Goal: Book appointment/travel/reservation

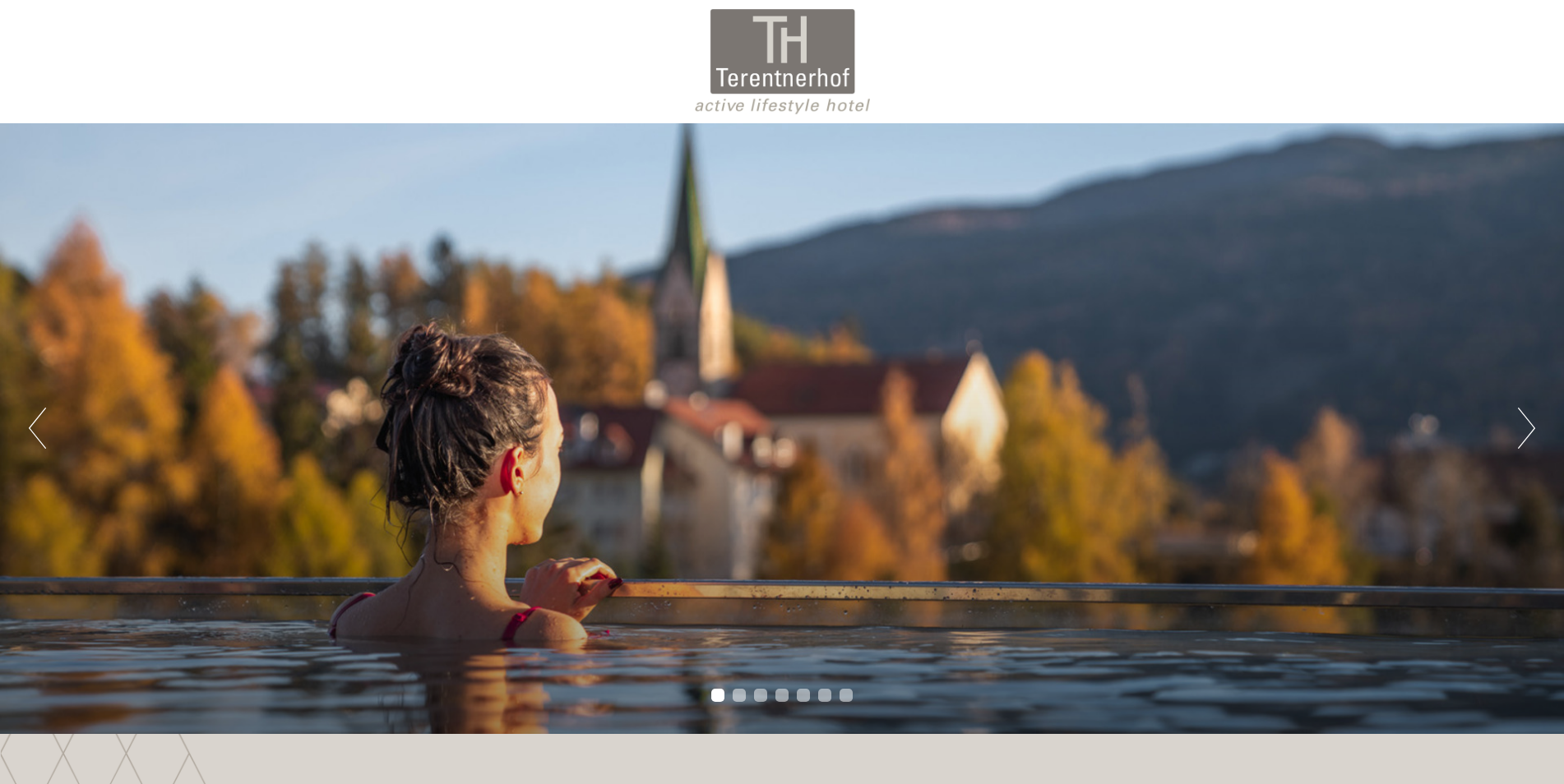
click at [1525, 428] on button "Next" at bounding box center [1526, 428] width 18 height 41
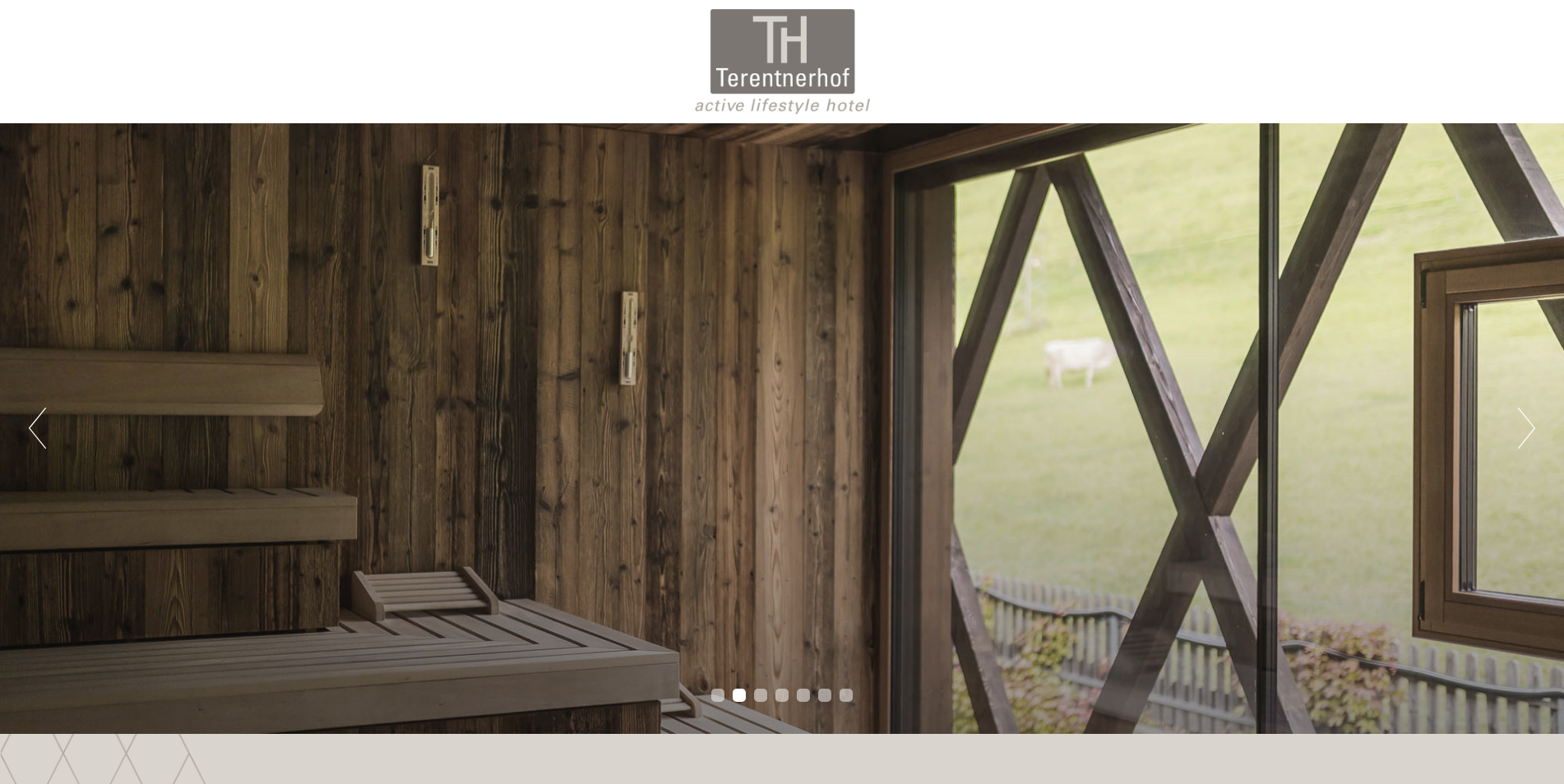
click at [1528, 428] on button "Next" at bounding box center [1526, 428] width 18 height 41
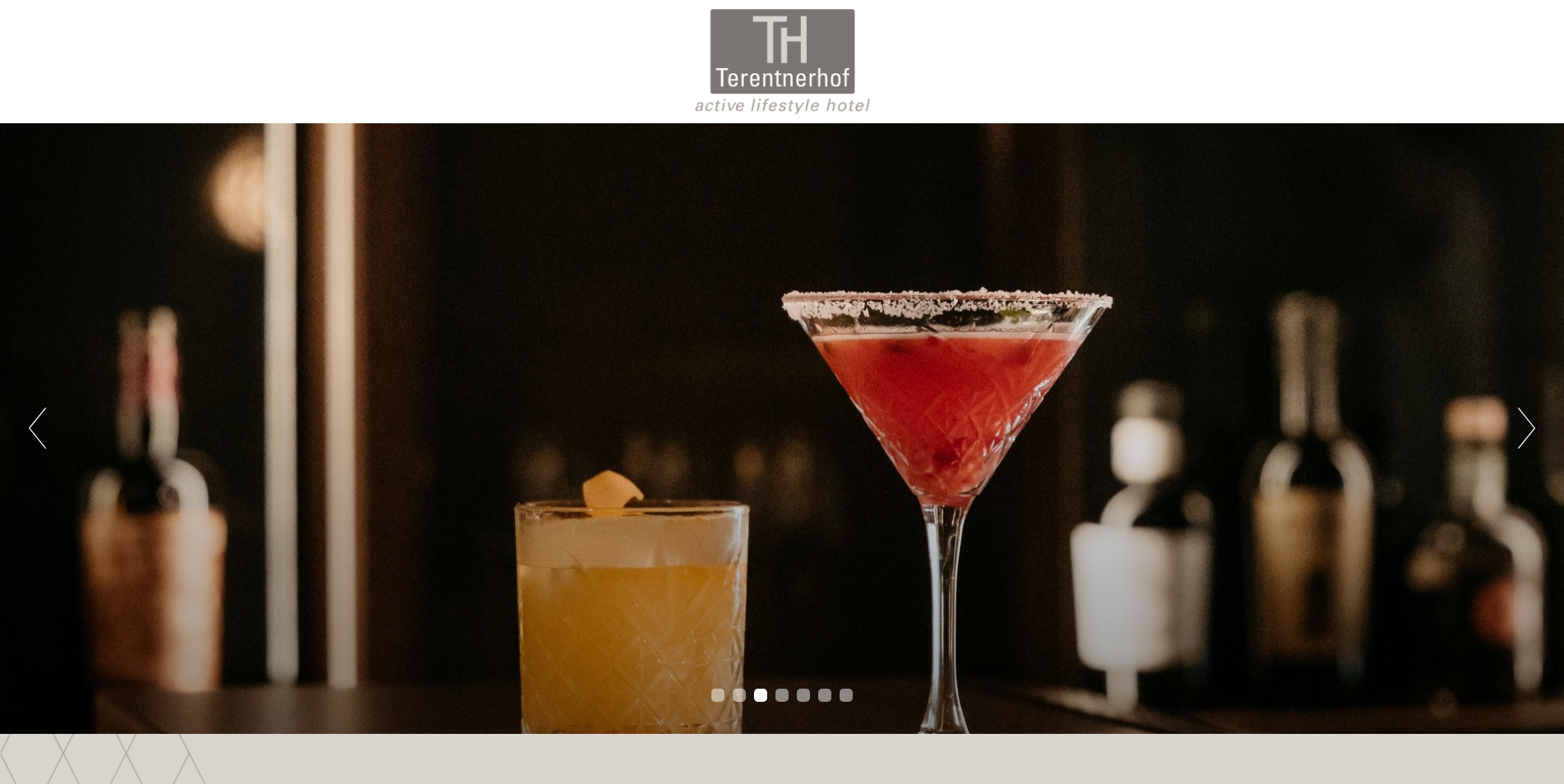
click at [1531, 428] on button "Next" at bounding box center [1526, 428] width 18 height 41
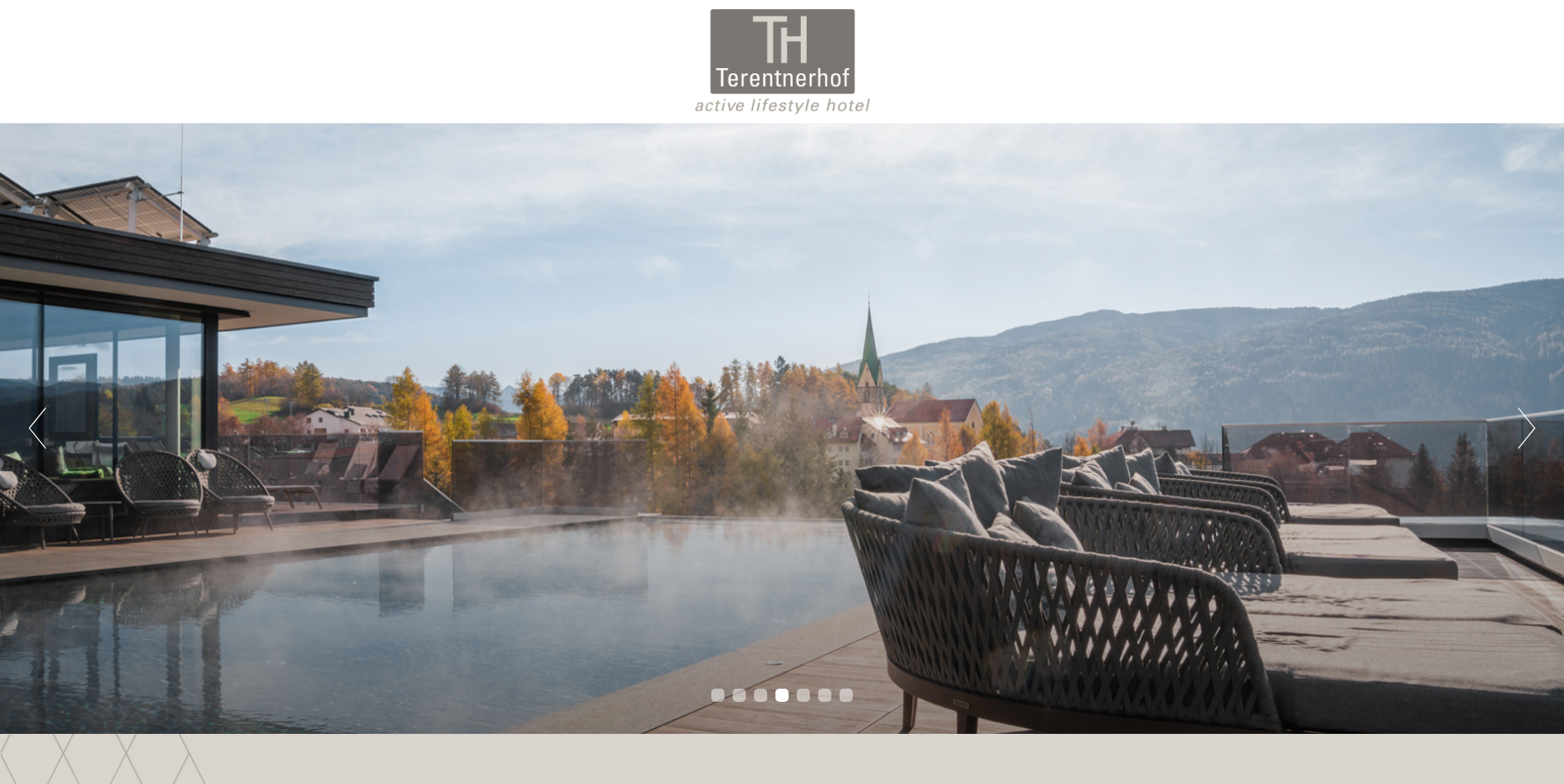
click at [1531, 428] on button "Next" at bounding box center [1526, 428] width 18 height 41
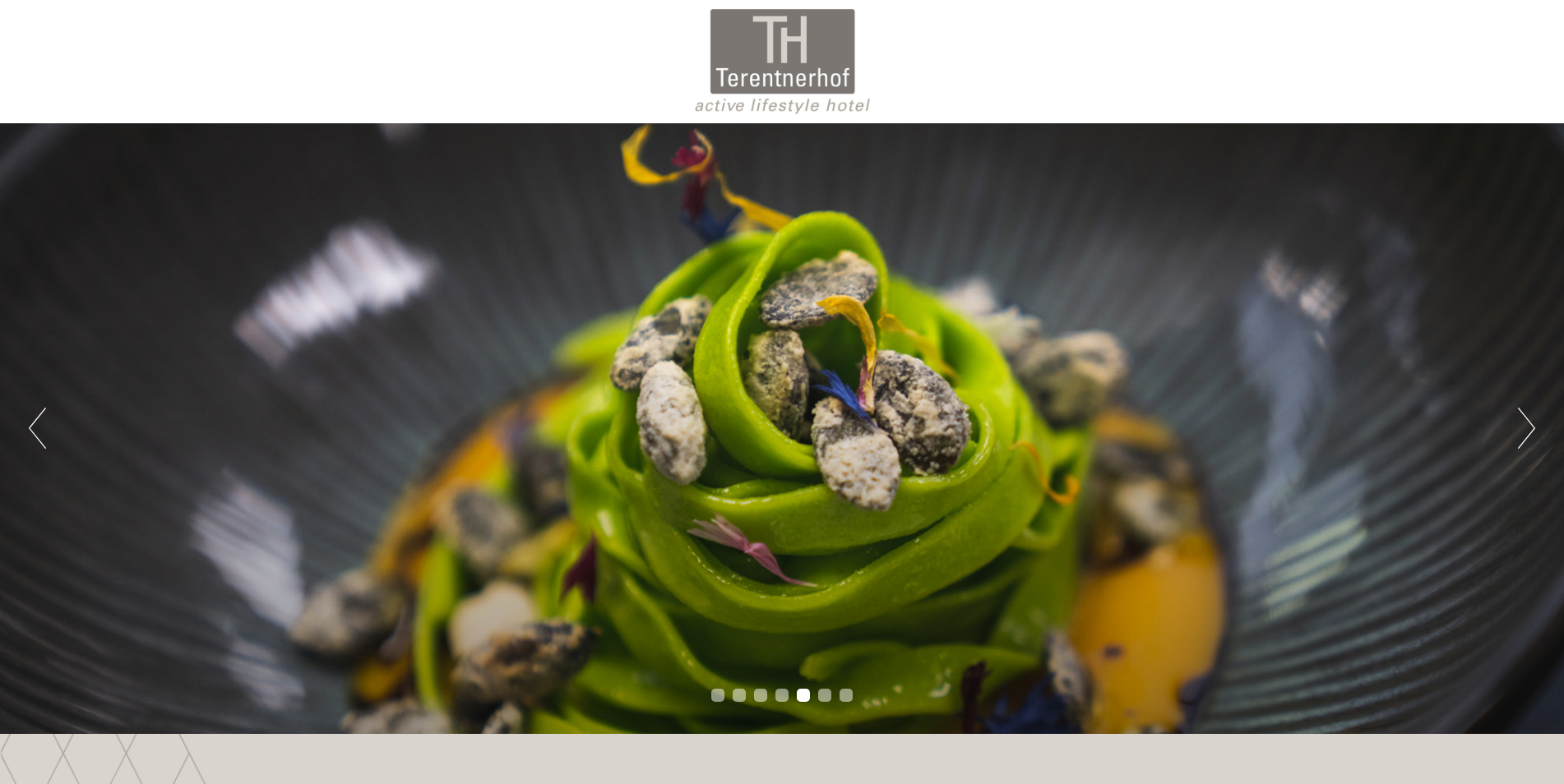
click at [1531, 428] on button "Next" at bounding box center [1526, 428] width 18 height 41
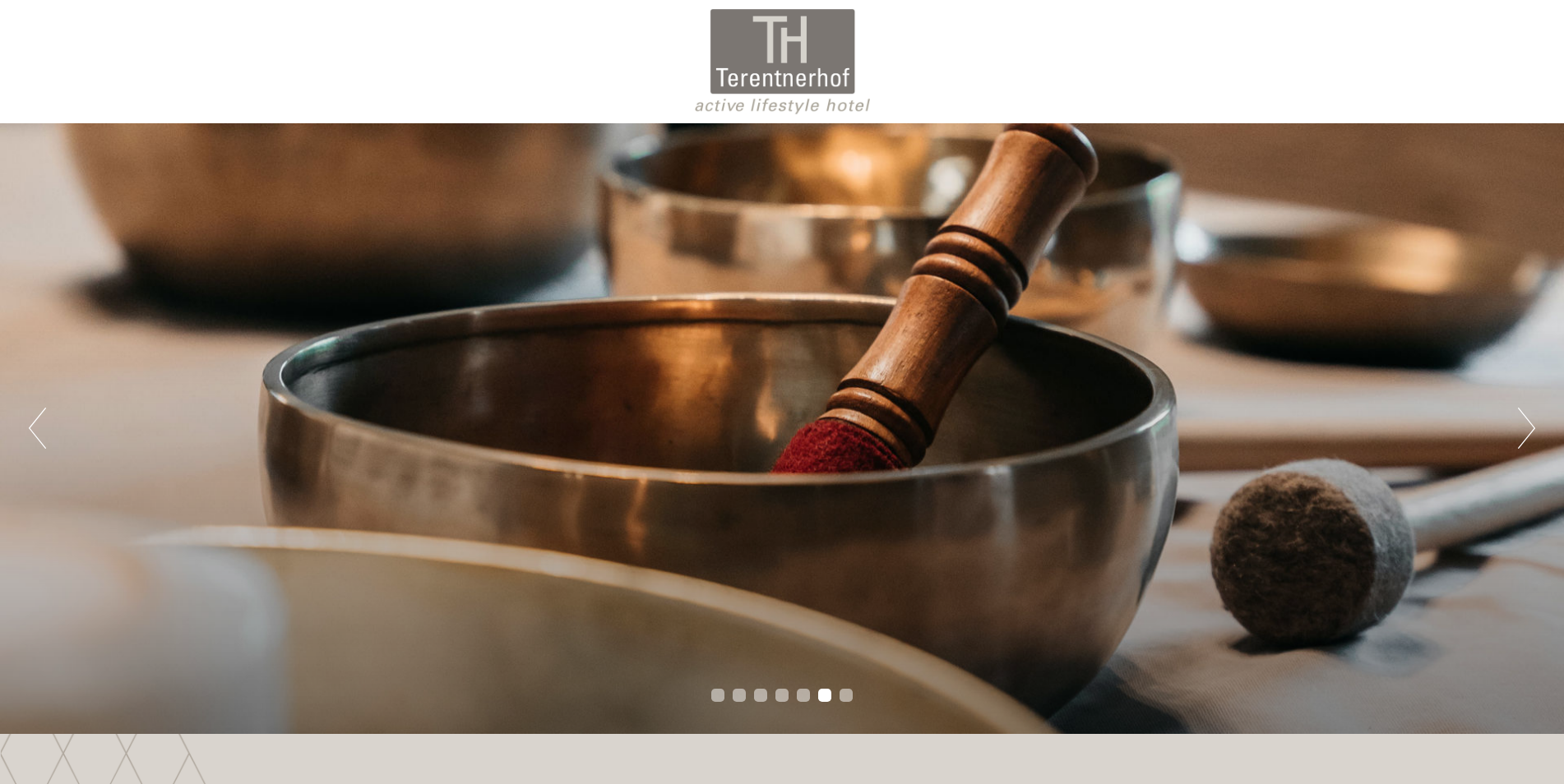
click at [1530, 428] on button "Next" at bounding box center [1526, 428] width 18 height 41
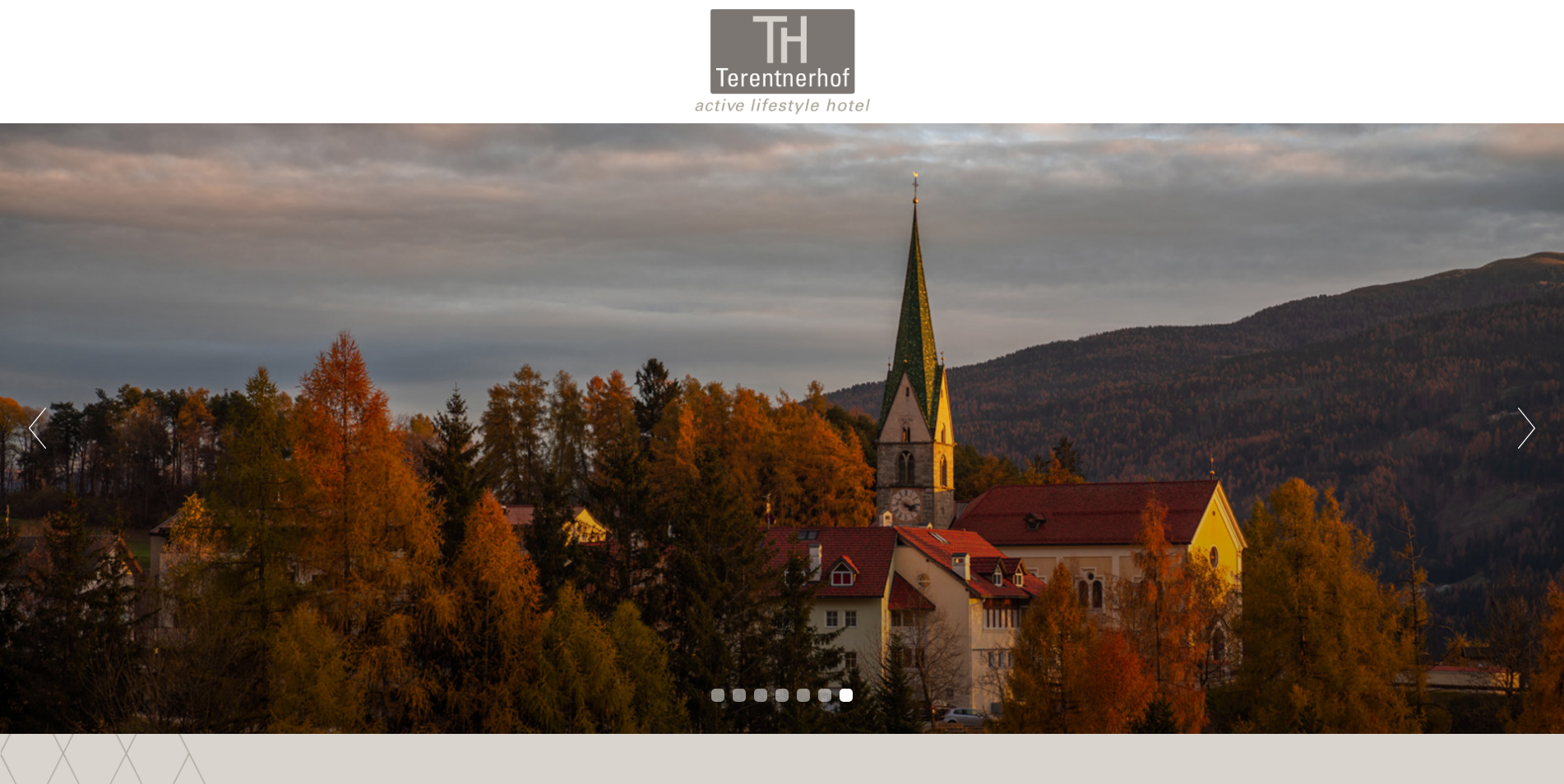
click at [1530, 428] on button "Next" at bounding box center [1526, 428] width 18 height 41
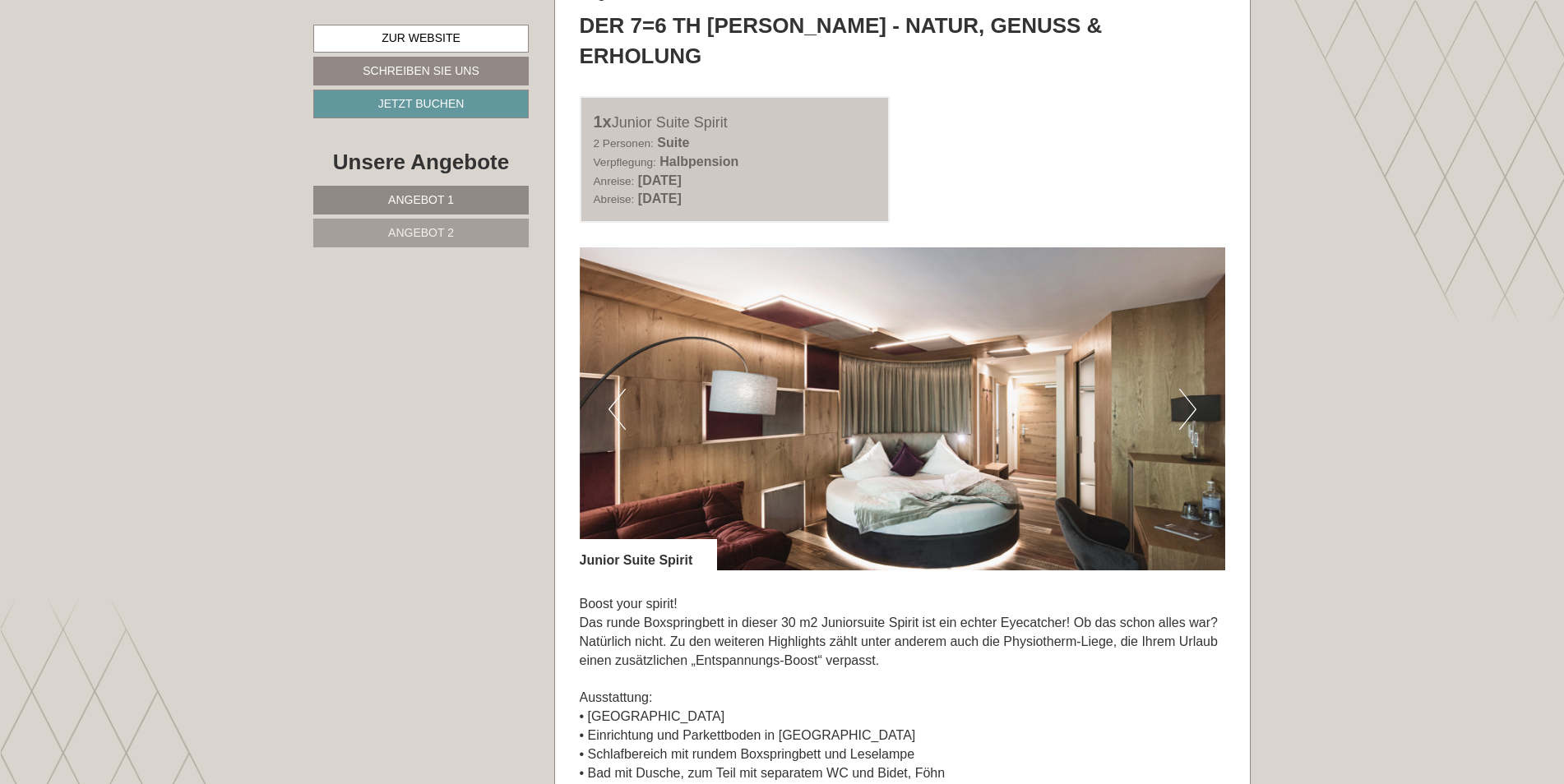
scroll to position [904, 0]
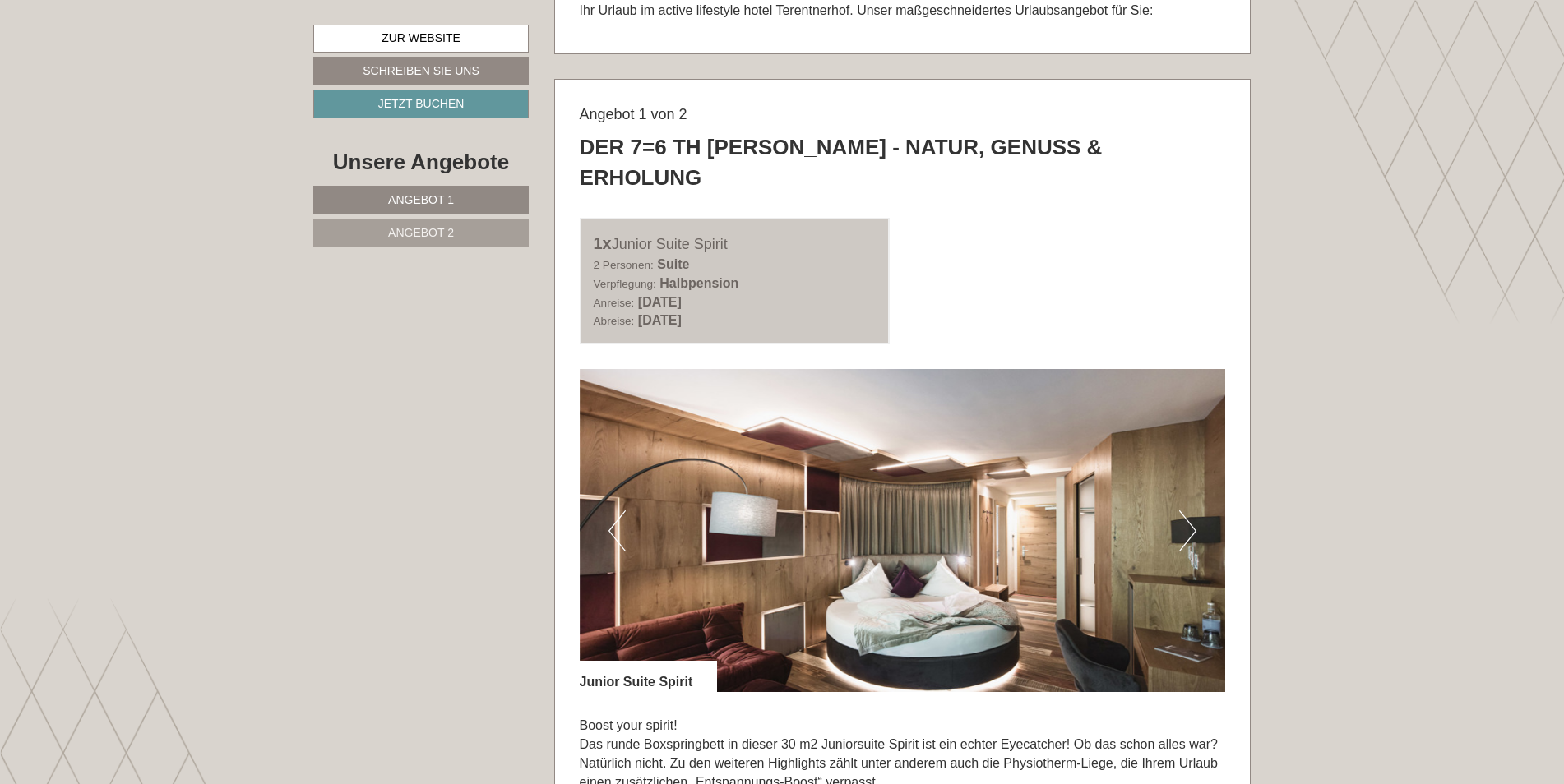
click at [1183, 511] on button "Next" at bounding box center [1188, 531] width 18 height 41
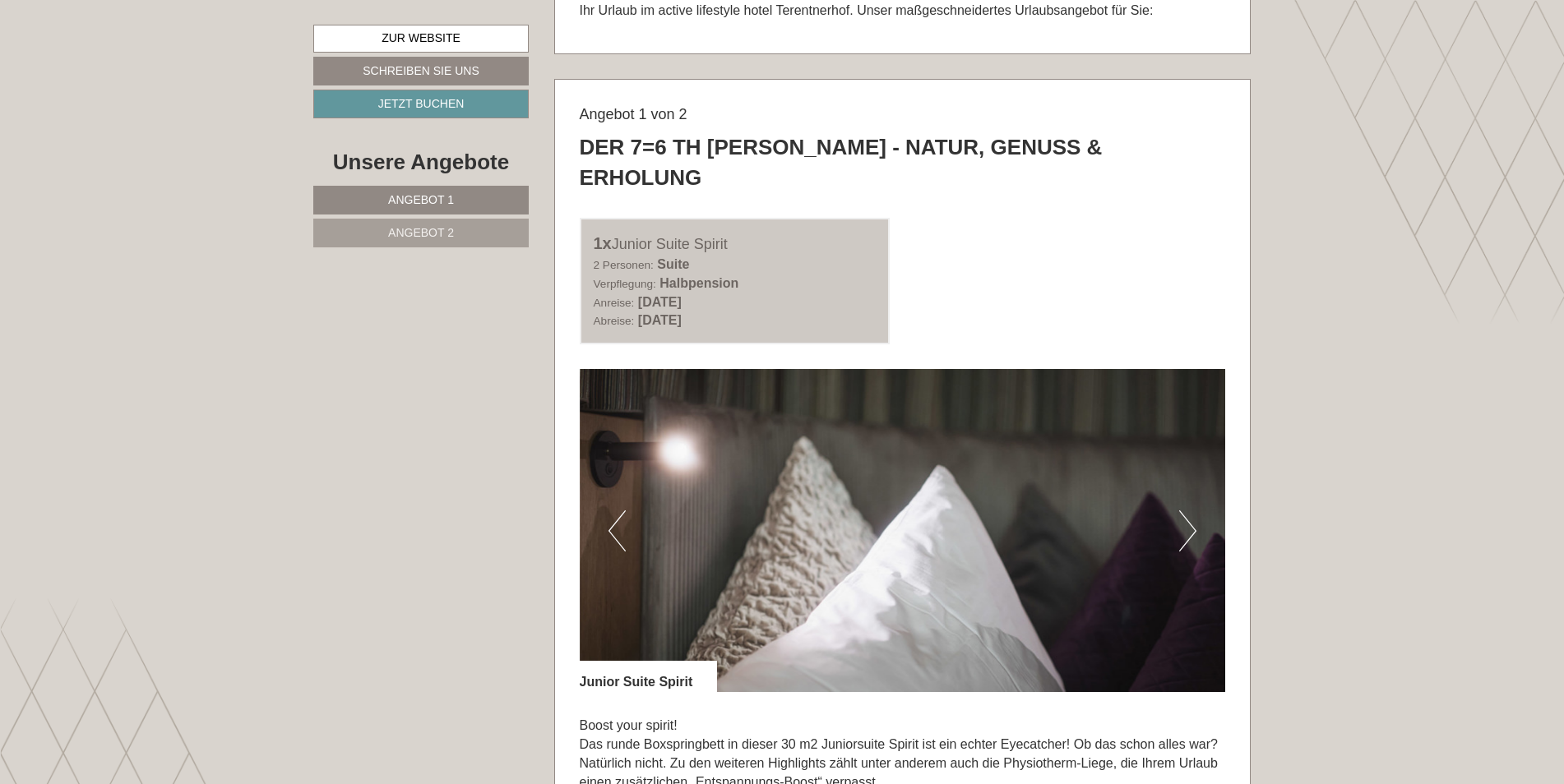
click at [1184, 511] on button "Next" at bounding box center [1188, 531] width 18 height 41
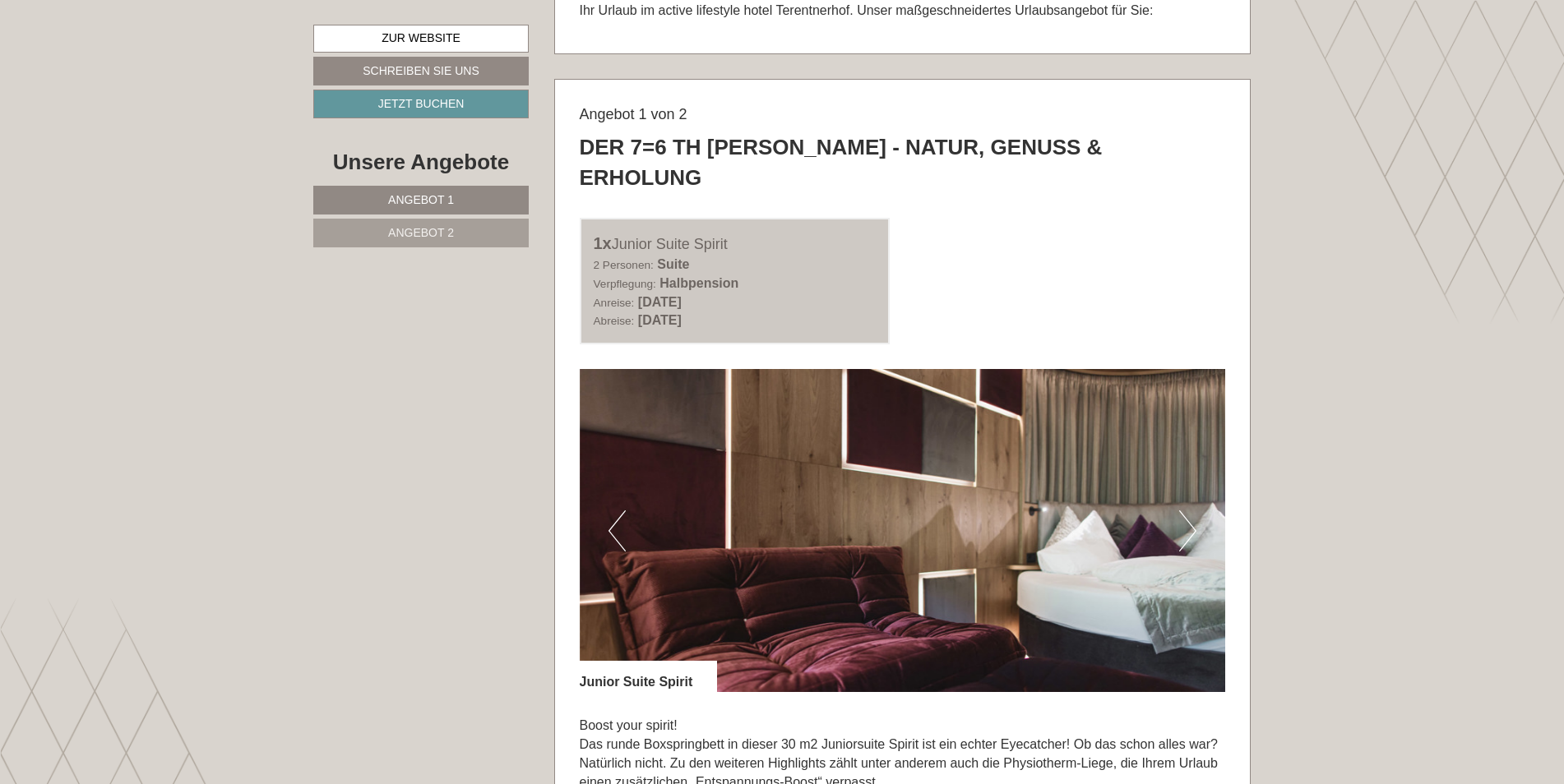
click at [1184, 511] on button "Next" at bounding box center [1188, 531] width 18 height 41
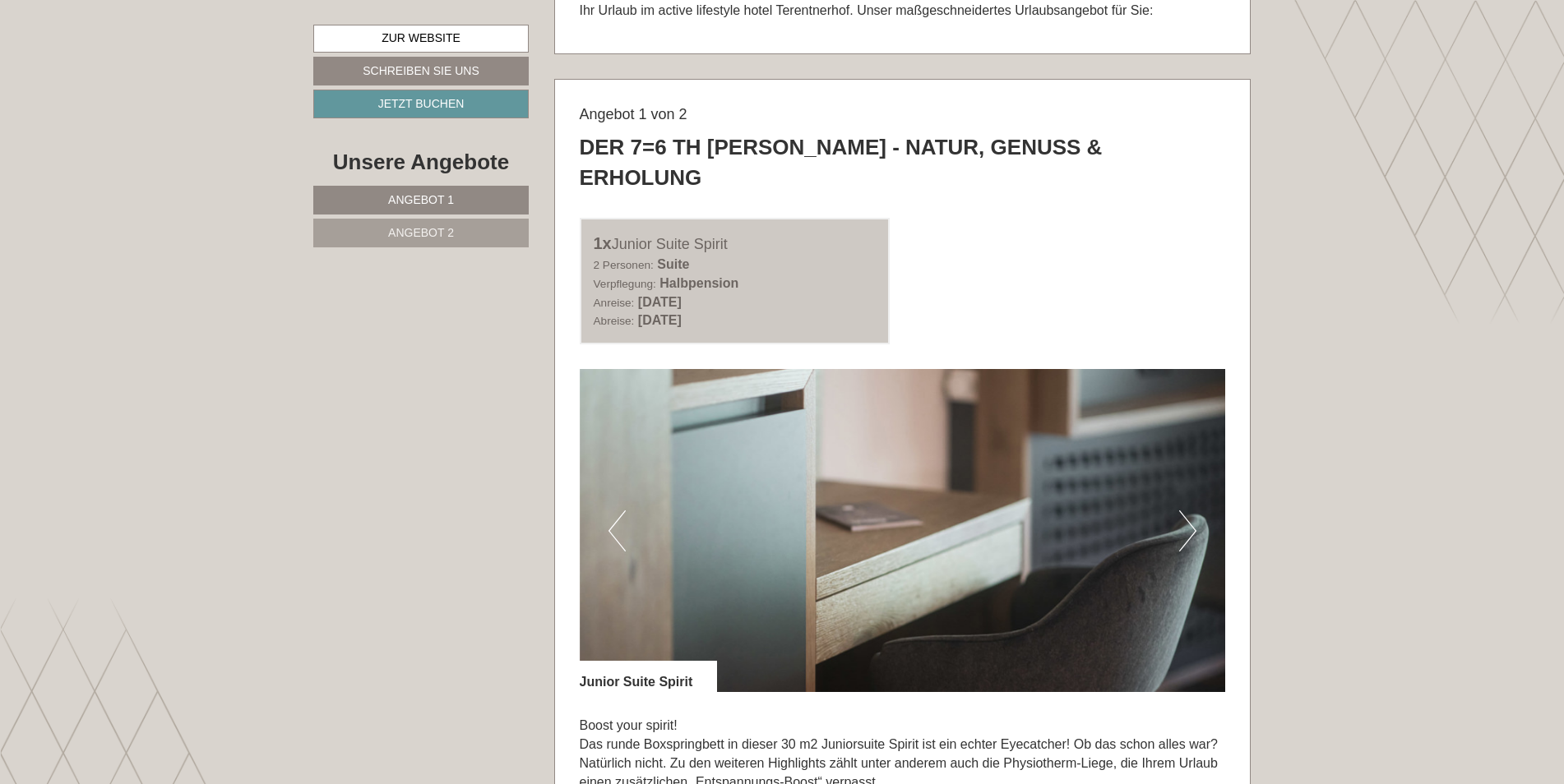
click at [1194, 511] on button "Next" at bounding box center [1188, 531] width 18 height 41
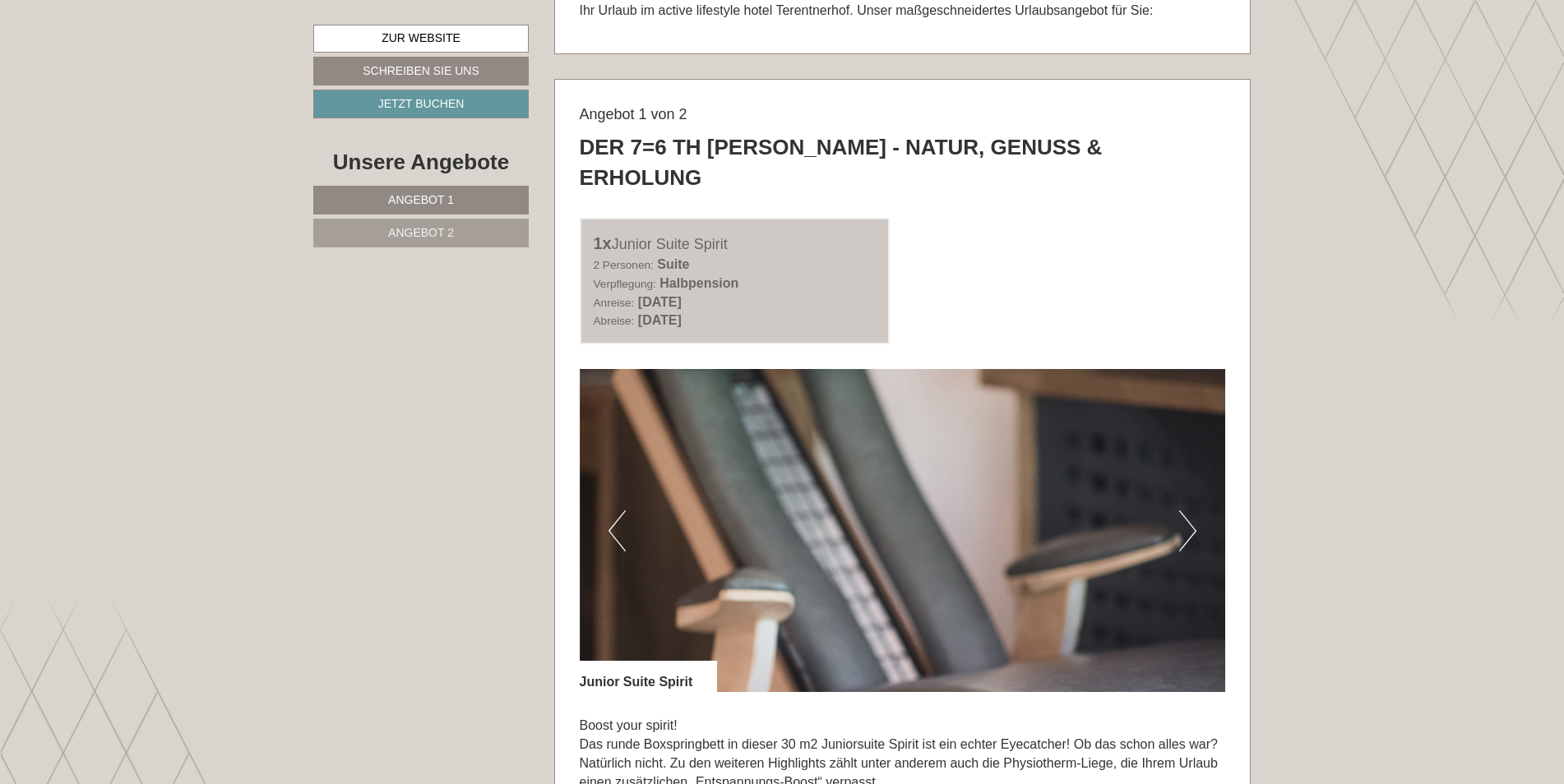
click at [1194, 511] on button "Next" at bounding box center [1188, 531] width 18 height 41
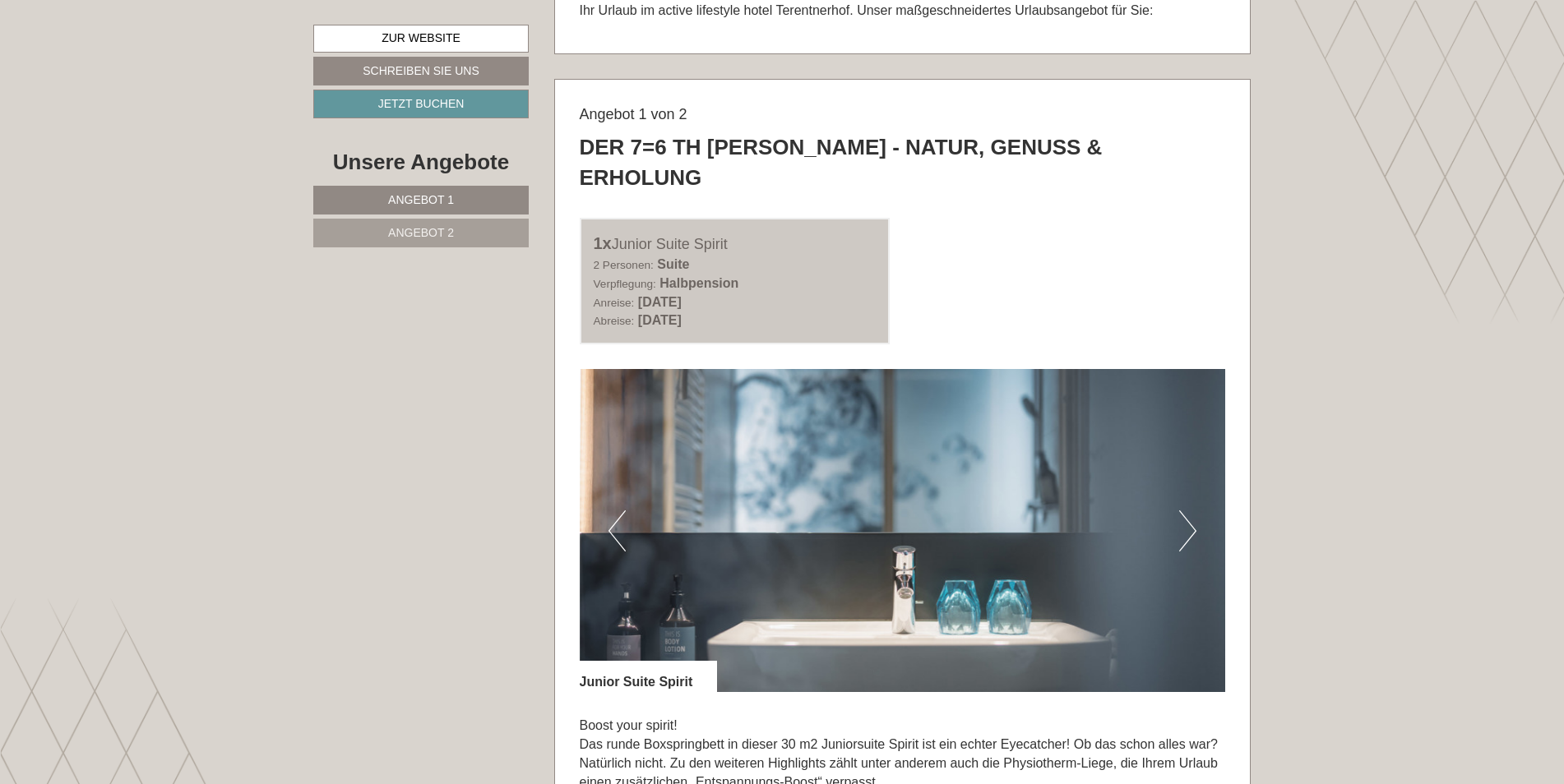
click at [1194, 511] on button "Next" at bounding box center [1188, 531] width 18 height 41
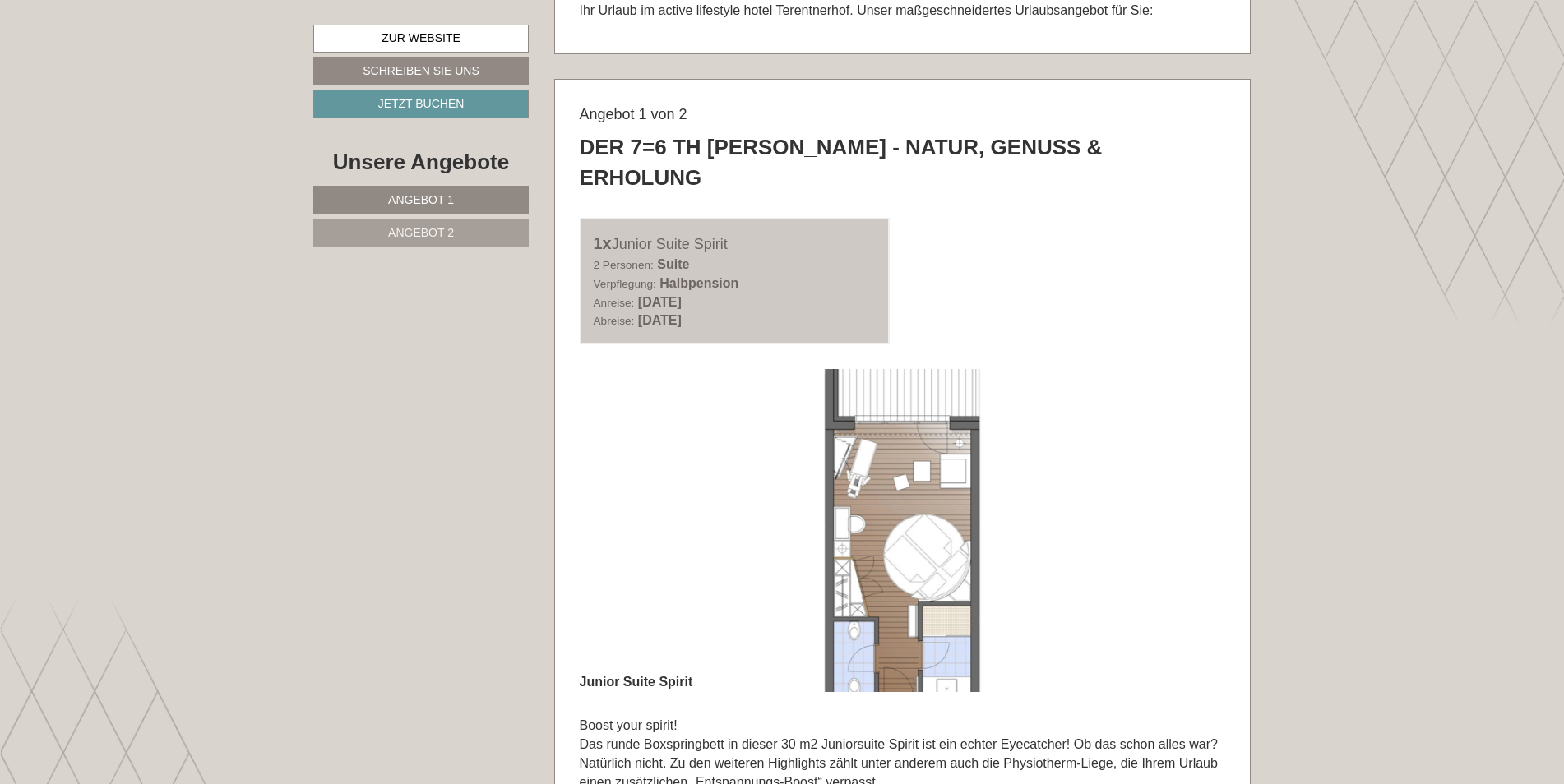
click at [625, 511] on button "Previous" at bounding box center [617, 531] width 18 height 41
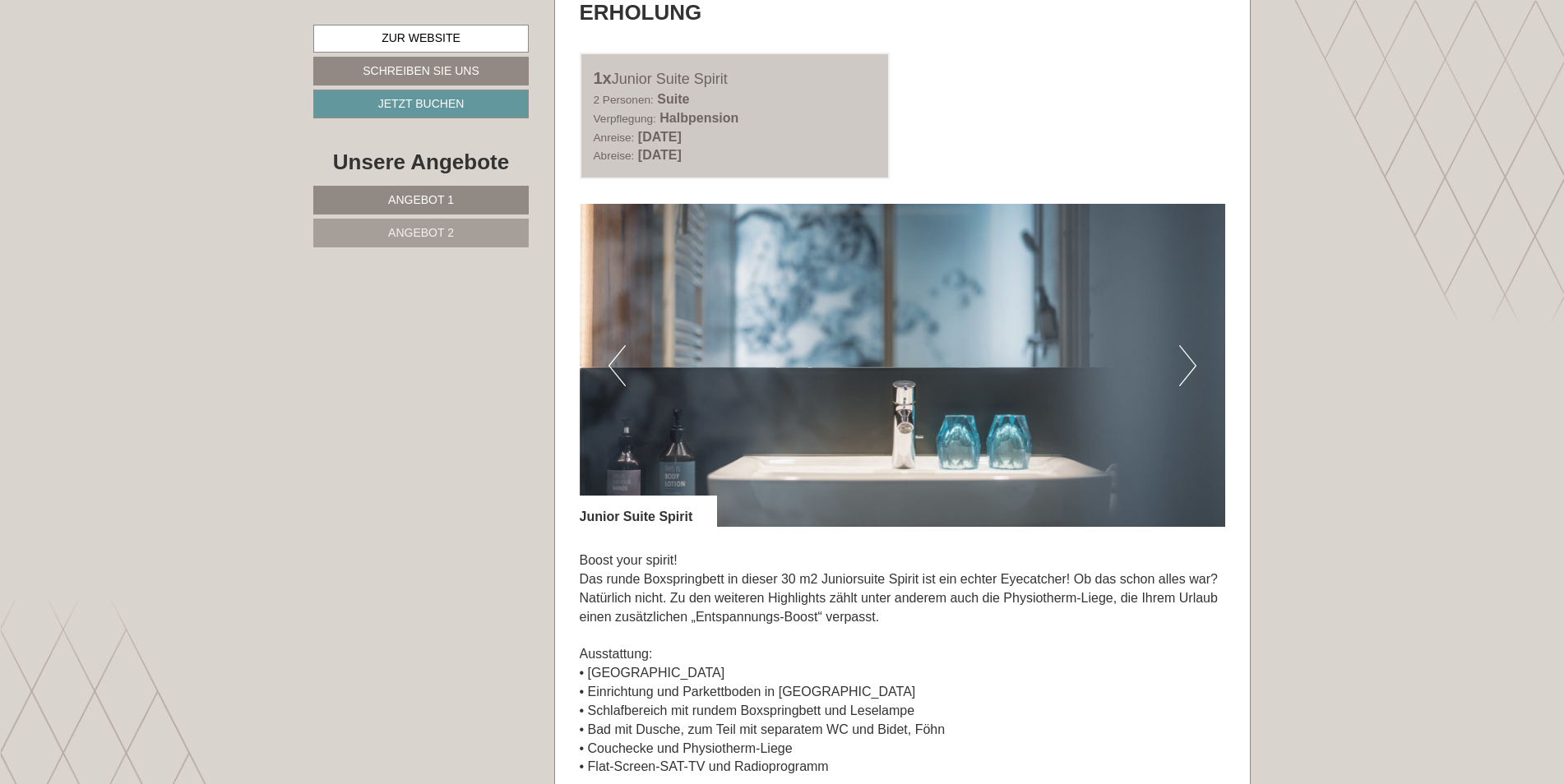
scroll to position [1069, 0]
click at [1185, 346] on button "Next" at bounding box center [1188, 367] width 18 height 41
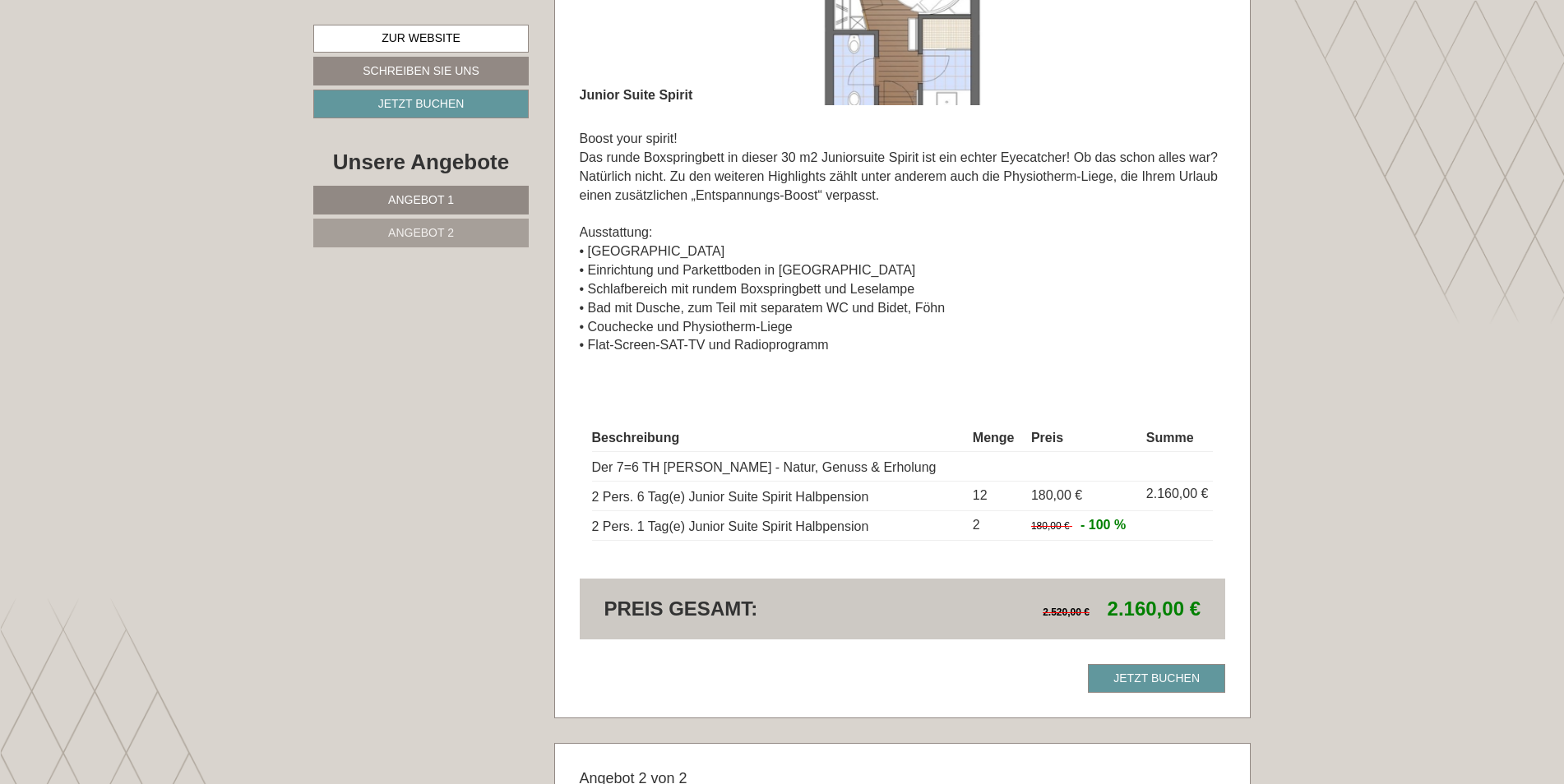
scroll to position [1562, 0]
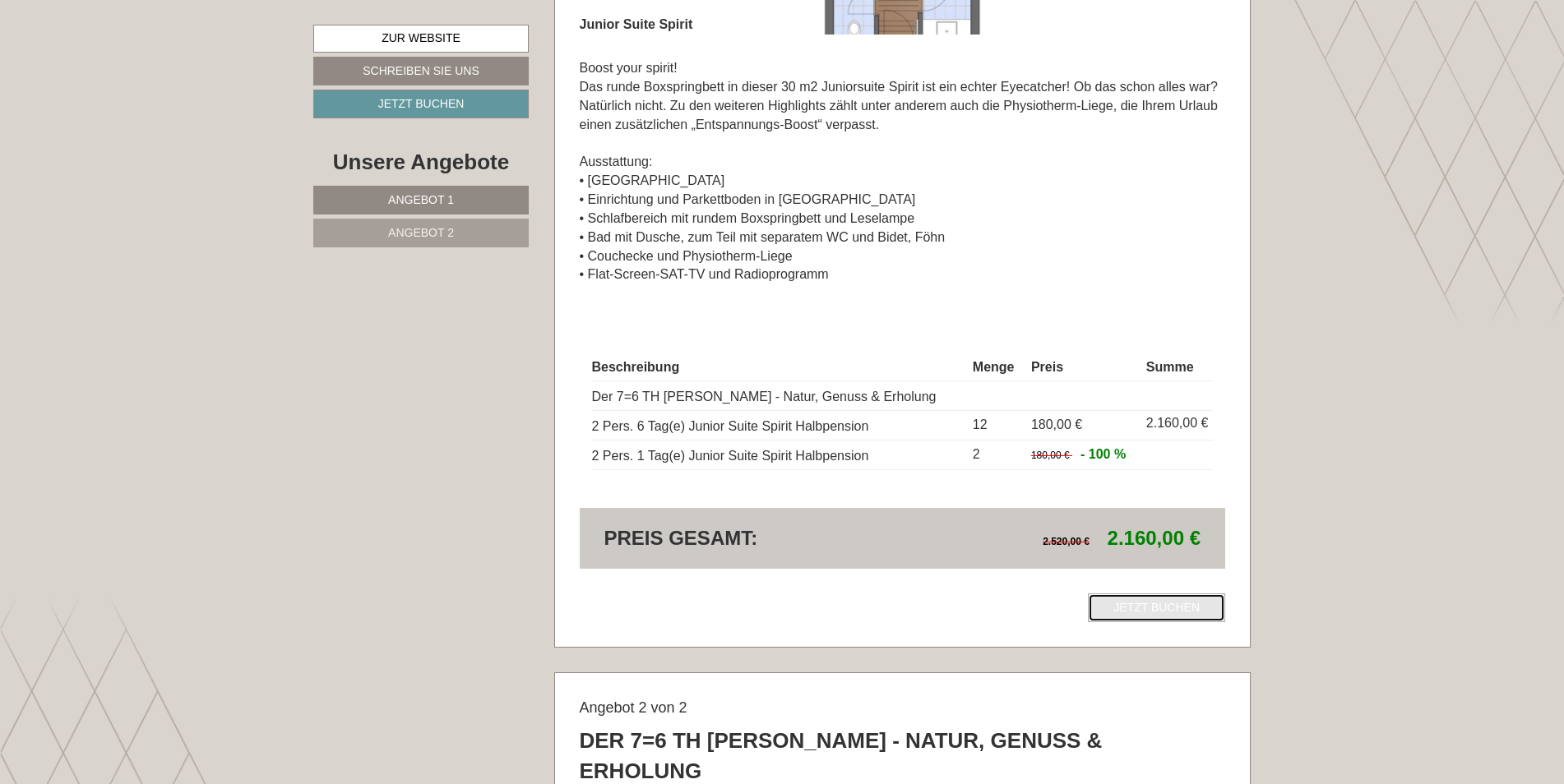
click at [1151, 593] on link "Jetzt buchen" at bounding box center [1156, 607] width 137 height 29
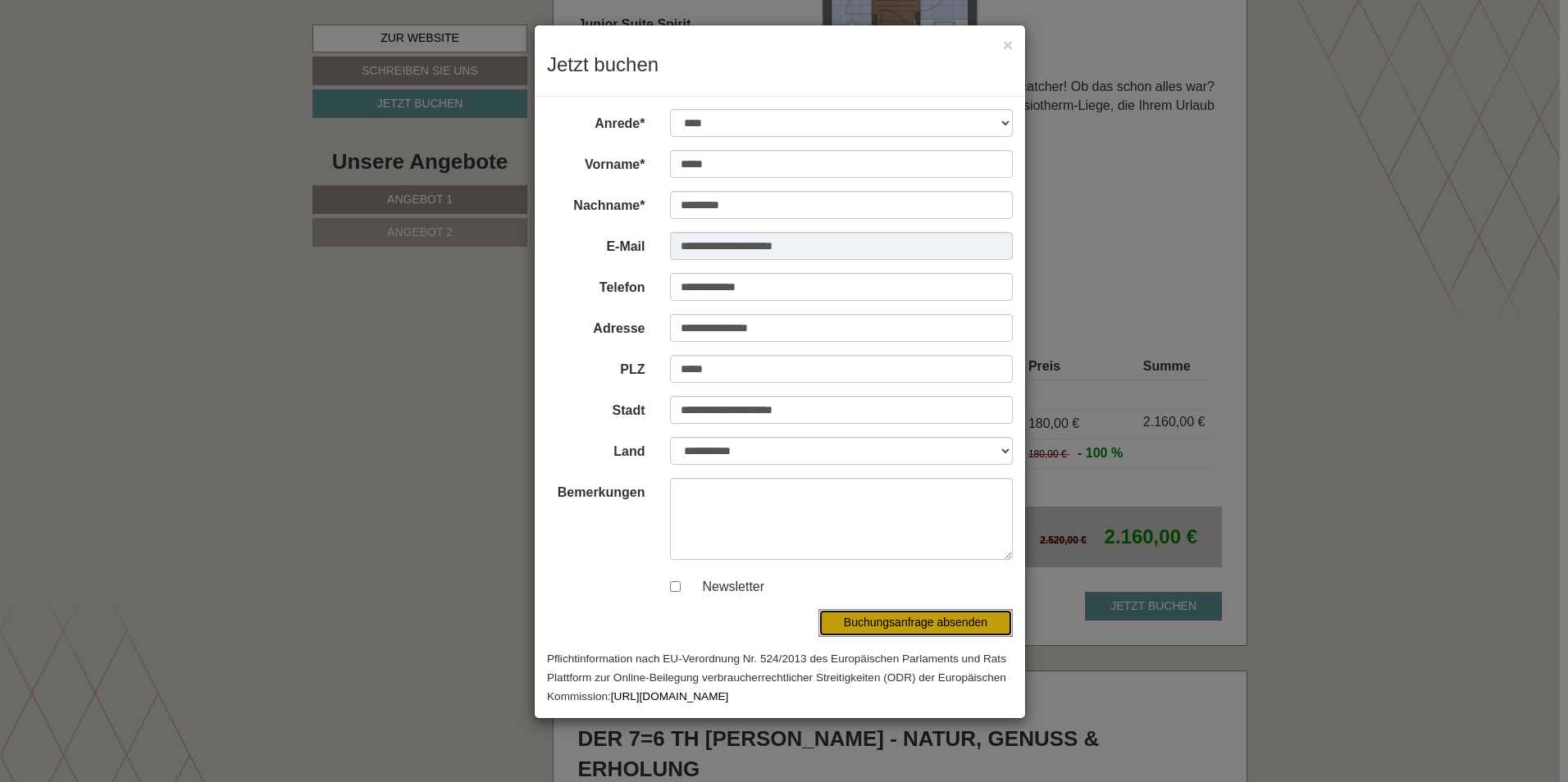
click at [936, 621] on button "Buchungsanfrage absenden" at bounding box center [916, 623] width 195 height 28
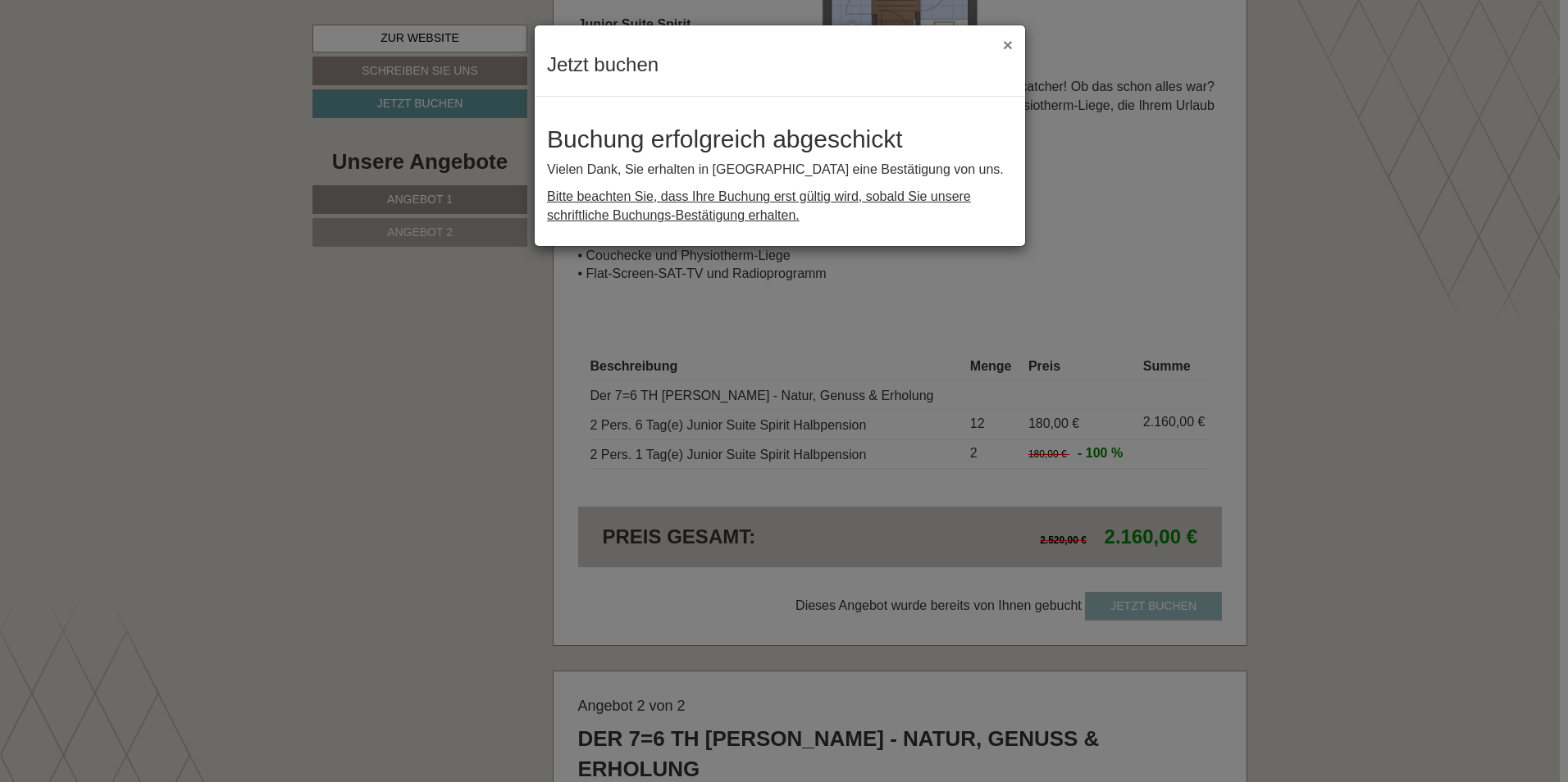
click at [1008, 46] on button "×" at bounding box center [1008, 45] width 10 height 18
